Goal: Transaction & Acquisition: Obtain resource

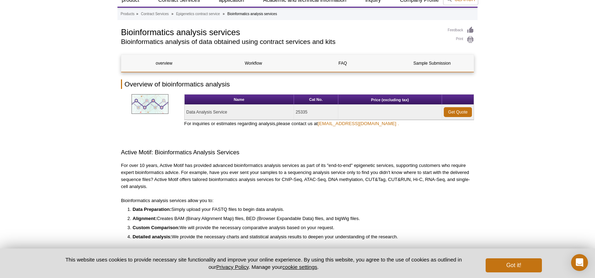
scroll to position [24, 0]
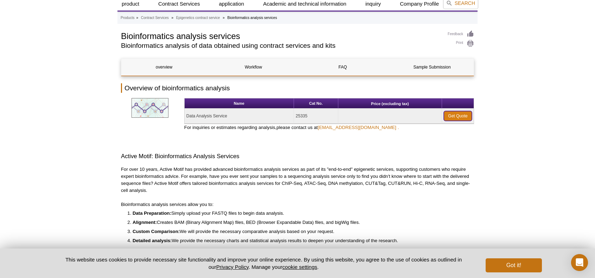
click at [457, 117] on link "Get Quote" at bounding box center [458, 116] width 28 height 10
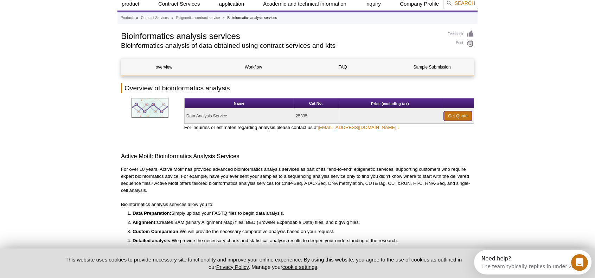
scroll to position [59, 0]
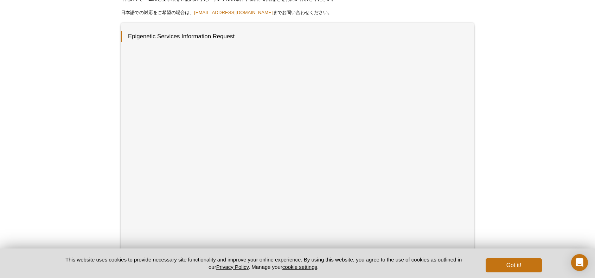
scroll to position [95, 0]
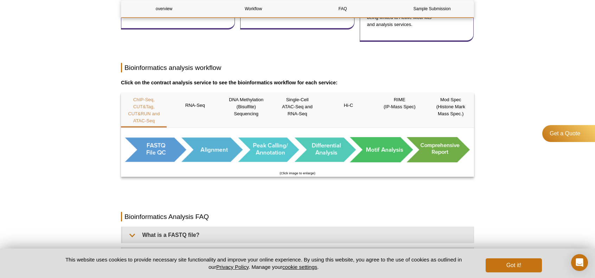
scroll to position [366, 0]
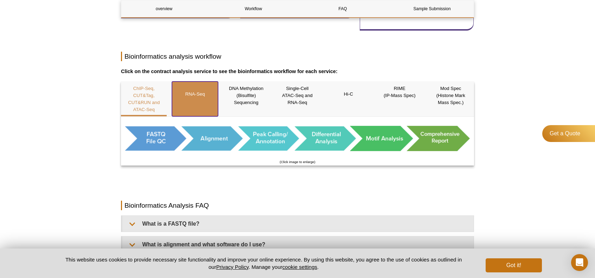
click at [189, 109] on div "RNA-Seq" at bounding box center [195, 99] width 46 height 35
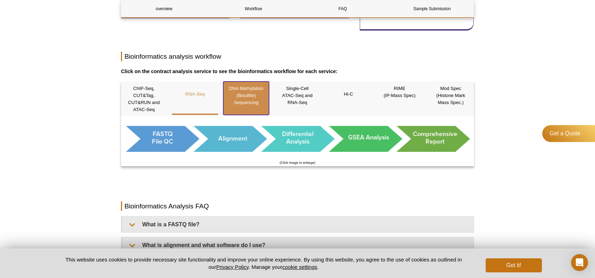
click at [246, 106] on p "DNA Methylation (Bisulfite) Sequencing" at bounding box center [246, 95] width 46 height 21
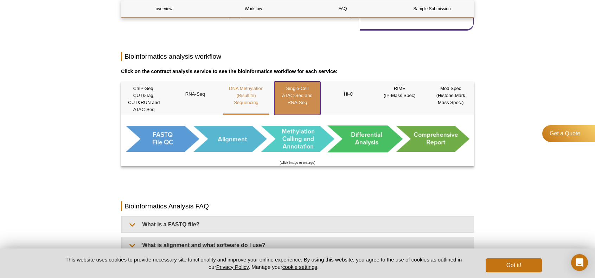
click at [311, 104] on p "Single-Cell ATAC-Seq and RNA-Seq" at bounding box center [297, 95] width 46 height 21
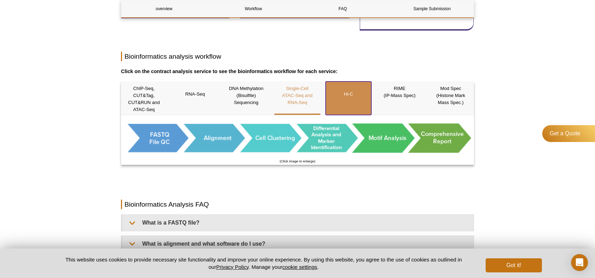
click at [364, 103] on p "Hi-C" at bounding box center [349, 94] width 46 height 18
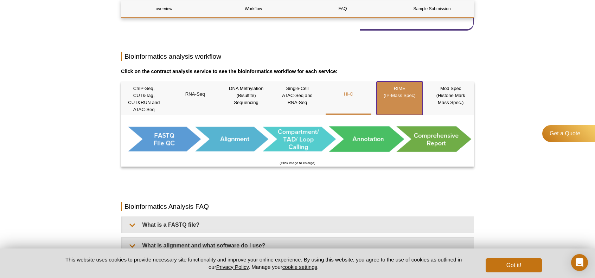
click at [400, 104] on div "RIME (IP-Mass Spec)" at bounding box center [400, 98] width 46 height 33
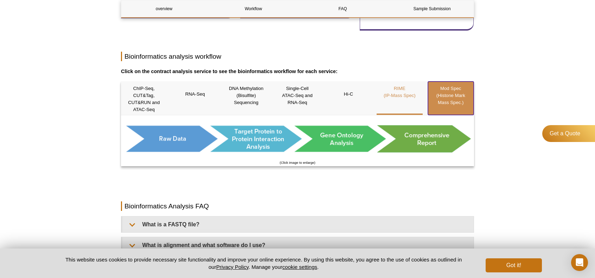
click at [440, 112] on div "Mod Spec (Histone Mark Mass Spec.)" at bounding box center [451, 98] width 46 height 33
